Goal: Task Accomplishment & Management: Complete application form

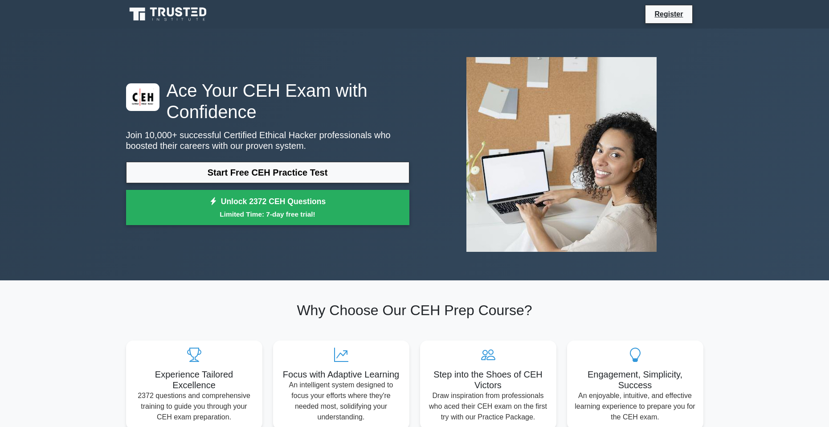
click at [234, 303] on h2 "Why Choose Our CEH Prep Course?" at bounding box center [415, 310] width 578 height 17
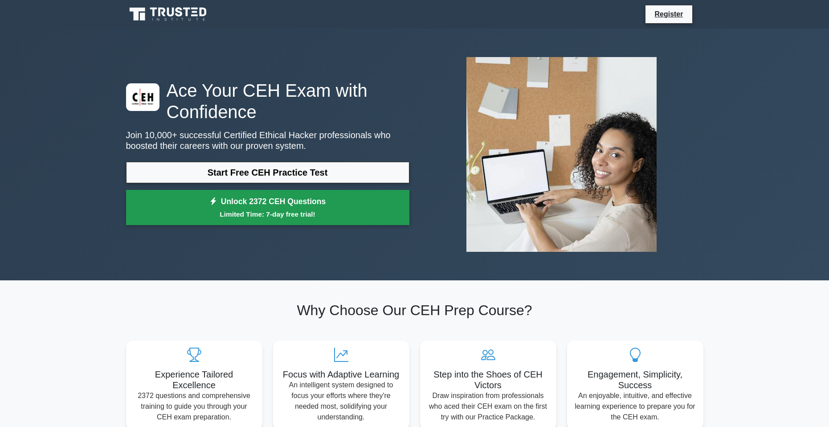
click at [272, 204] on link "Unlock 2372 CEH Questions Limited Time: 7-day free trial!" at bounding box center [267, 208] width 283 height 36
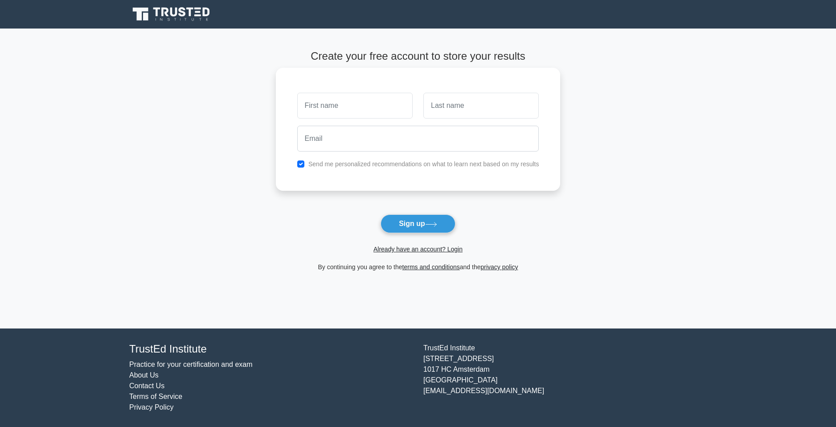
click at [334, 111] on input "text" at bounding box center [354, 106] width 115 height 26
type input "Wojciech"
click at [475, 100] on input "text" at bounding box center [480, 106] width 115 height 26
type input "Ciemski"
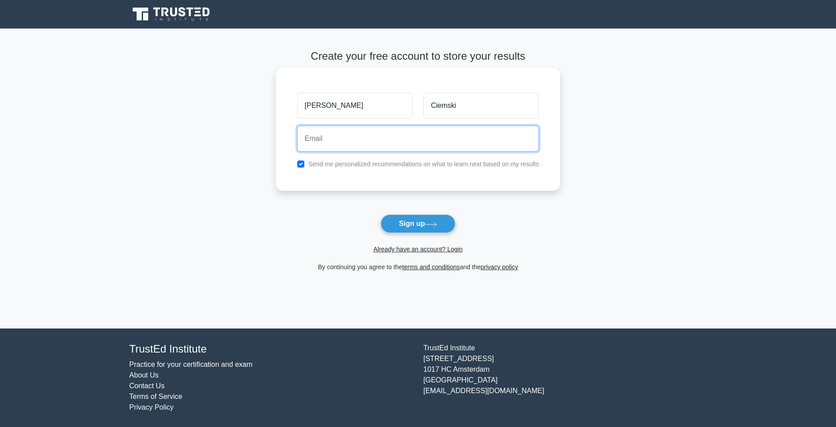
click at [456, 137] on input "email" at bounding box center [418, 139] width 242 height 26
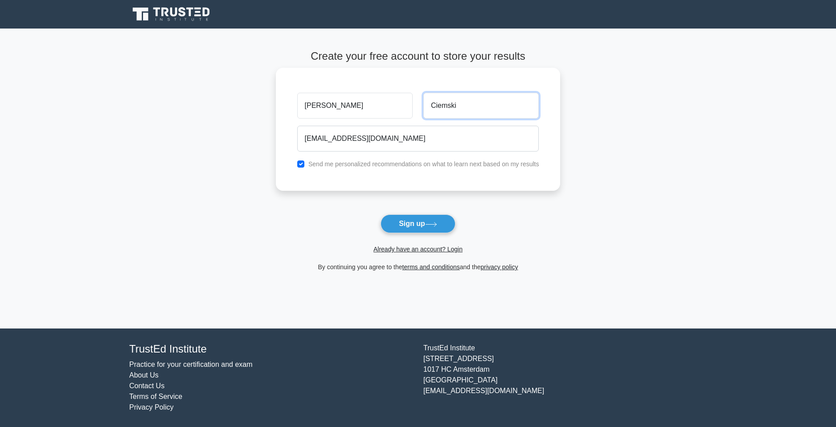
drag, startPoint x: 459, startPoint y: 114, endPoint x: 411, endPoint y: 106, distance: 47.9
click at [411, 106] on div "Wojciech Ciemski" at bounding box center [418, 105] width 253 height 33
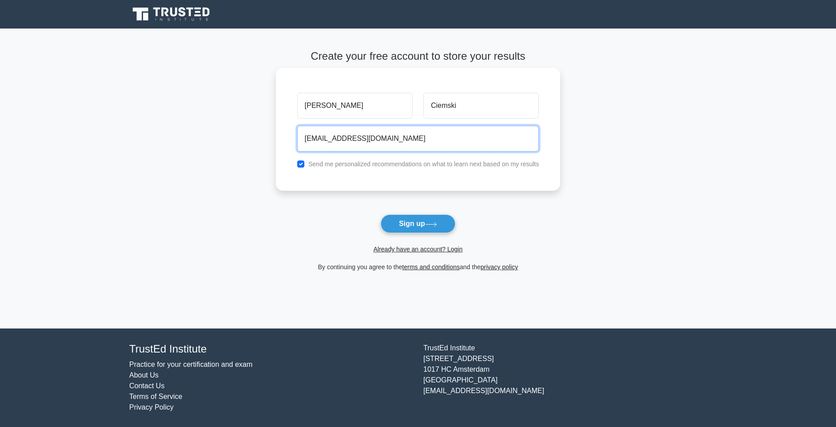
click at [412, 131] on input "w.ciemski@outlook.com" at bounding box center [418, 139] width 242 height 26
click at [403, 138] on input "w.ciemski@outlook.com" at bounding box center [418, 139] width 242 height 26
drag, startPoint x: 398, startPoint y: 137, endPoint x: 238, endPoint y: 134, distance: 160.5
click at [238, 134] on main "Create your free account to store your results Wojciech Ciemski w.ciemski@outlo…" at bounding box center [418, 179] width 836 height 300
drag, startPoint x: 407, startPoint y: 130, endPoint x: 209, endPoint y: 145, distance: 198.5
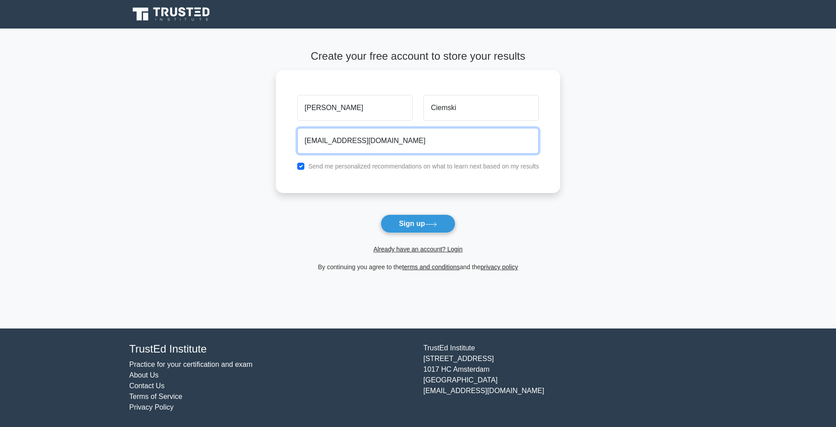
click at [209, 145] on main "Create your free account to store your results Wojciech Ciemski w.ciemski@outlo…" at bounding box center [418, 179] width 836 height 300
type input "wojtek.samodoskonalenie@gmail.com"
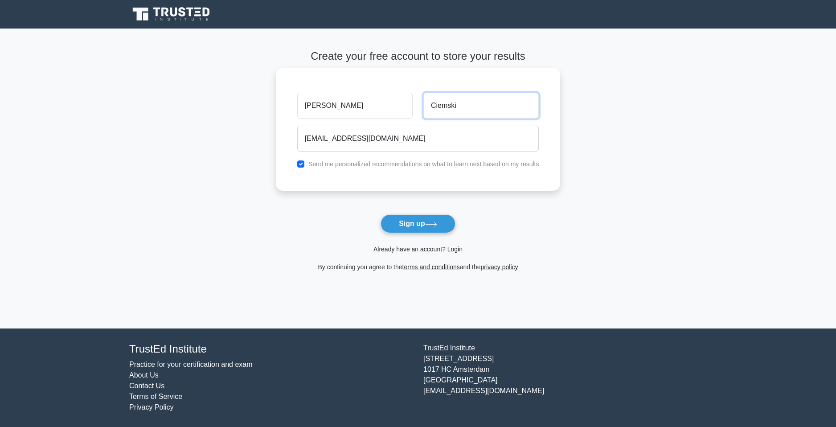
drag, startPoint x: 475, startPoint y: 102, endPoint x: 366, endPoint y: 103, distance: 108.7
click at [367, 103] on div "Wojciech Ciemski" at bounding box center [418, 105] width 253 height 33
type input "n"
type input "Nowak"
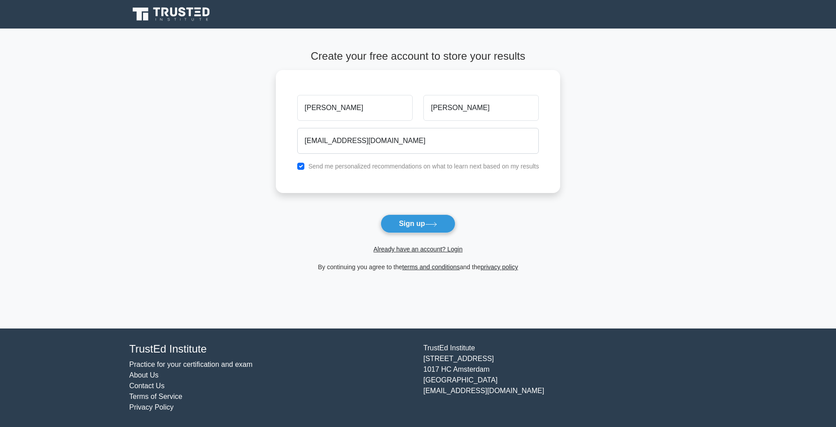
click at [412, 226] on button "Sign up" at bounding box center [418, 223] width 75 height 19
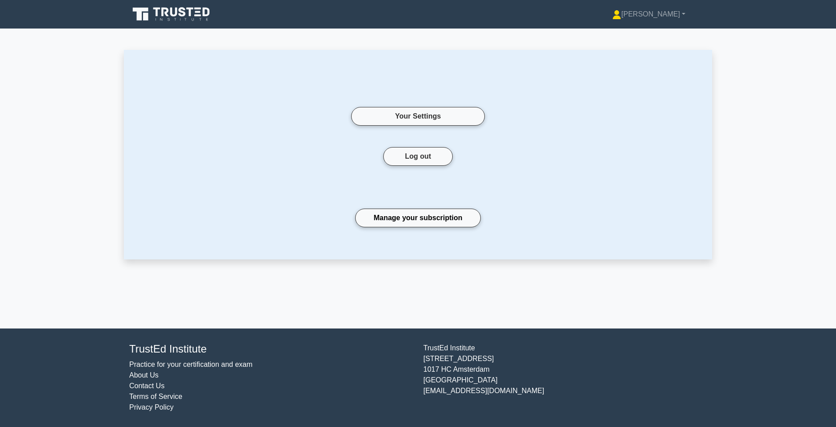
drag, startPoint x: 186, startPoint y: 14, endPoint x: 247, endPoint y: 5, distance: 61.3
click at [186, 13] on icon at bounding box center [172, 14] width 86 height 17
